Goal: Information Seeking & Learning: Learn about a topic

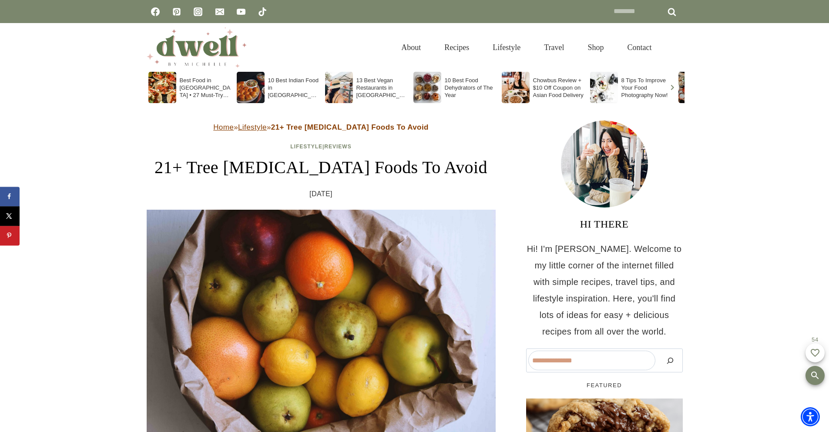
scroll to position [2274, 0]
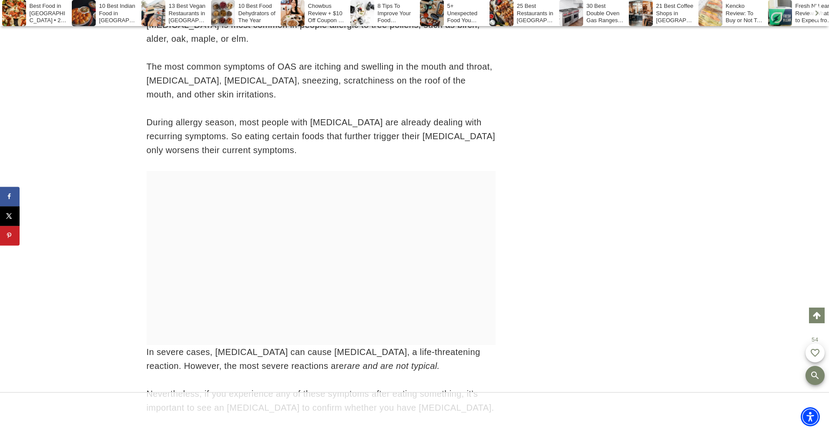
scroll to position [0, 0]
